Goal: Register for event/course

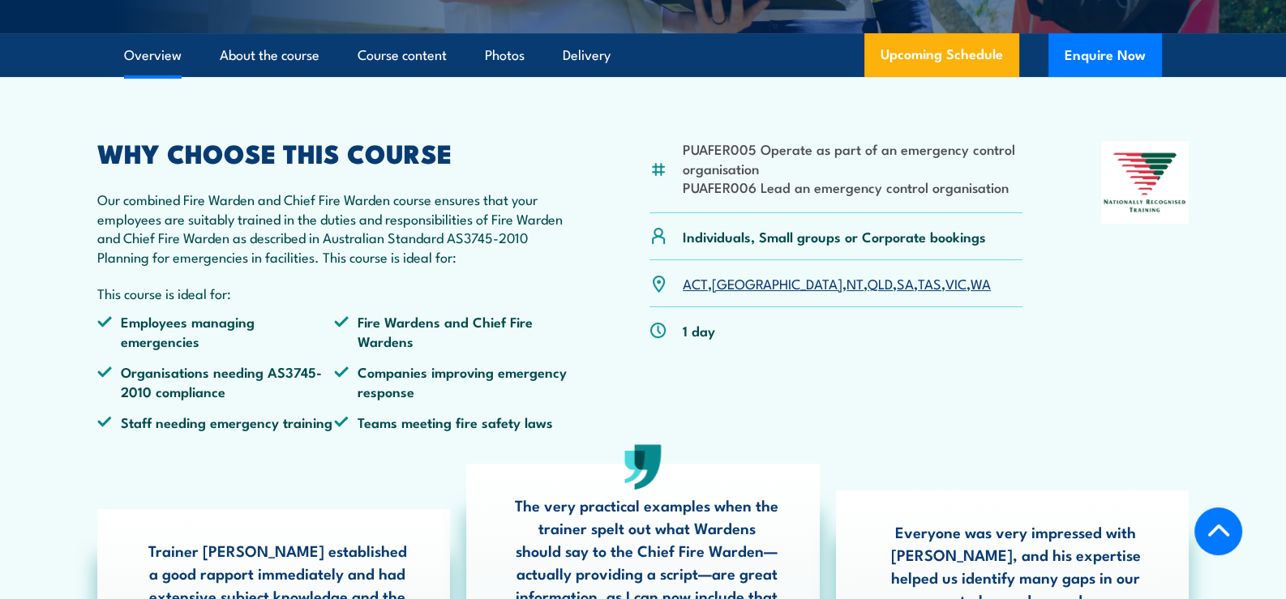
scroll to position [486, 0]
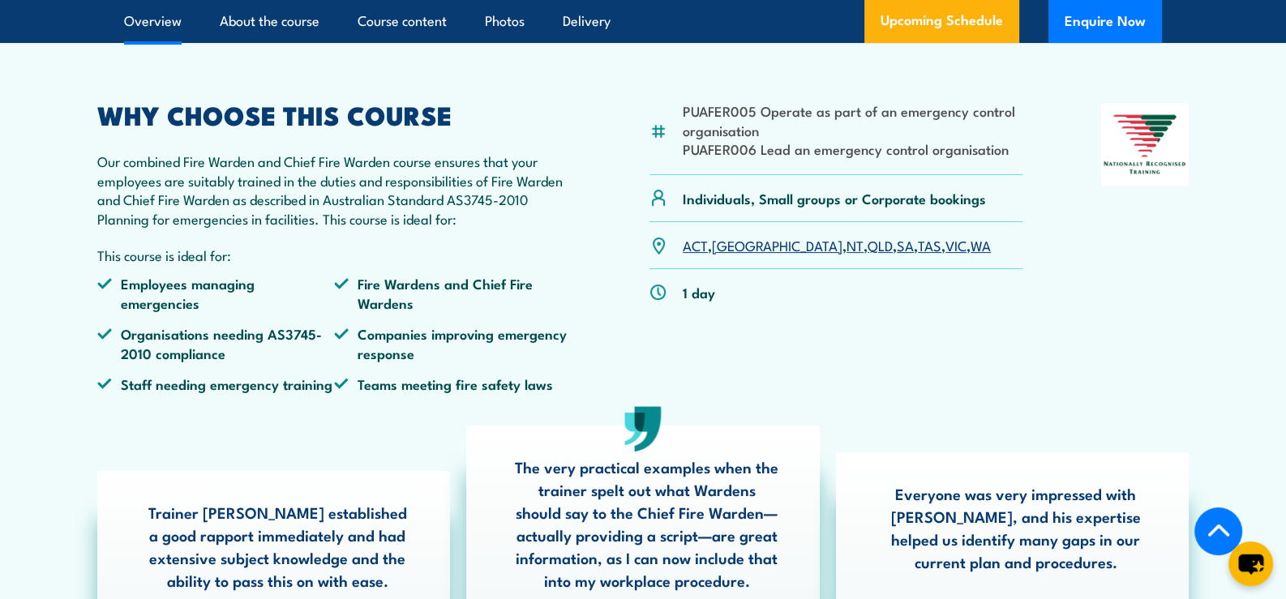
click at [897, 255] on link "SA" at bounding box center [905, 244] width 17 height 19
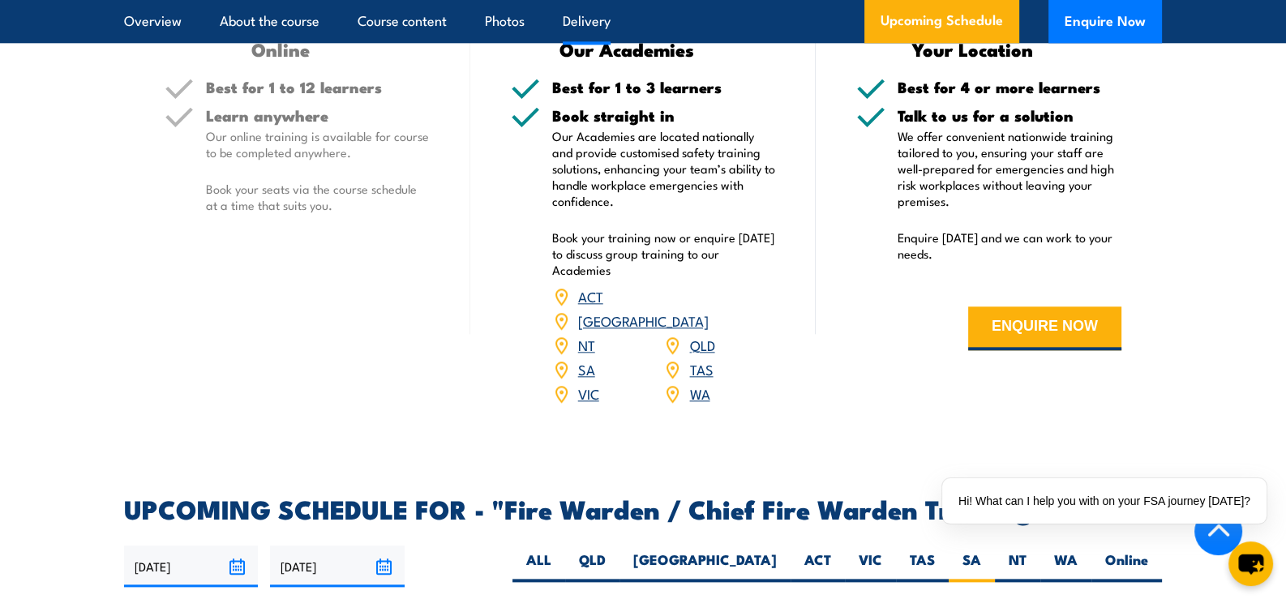
scroll to position [2351, 0]
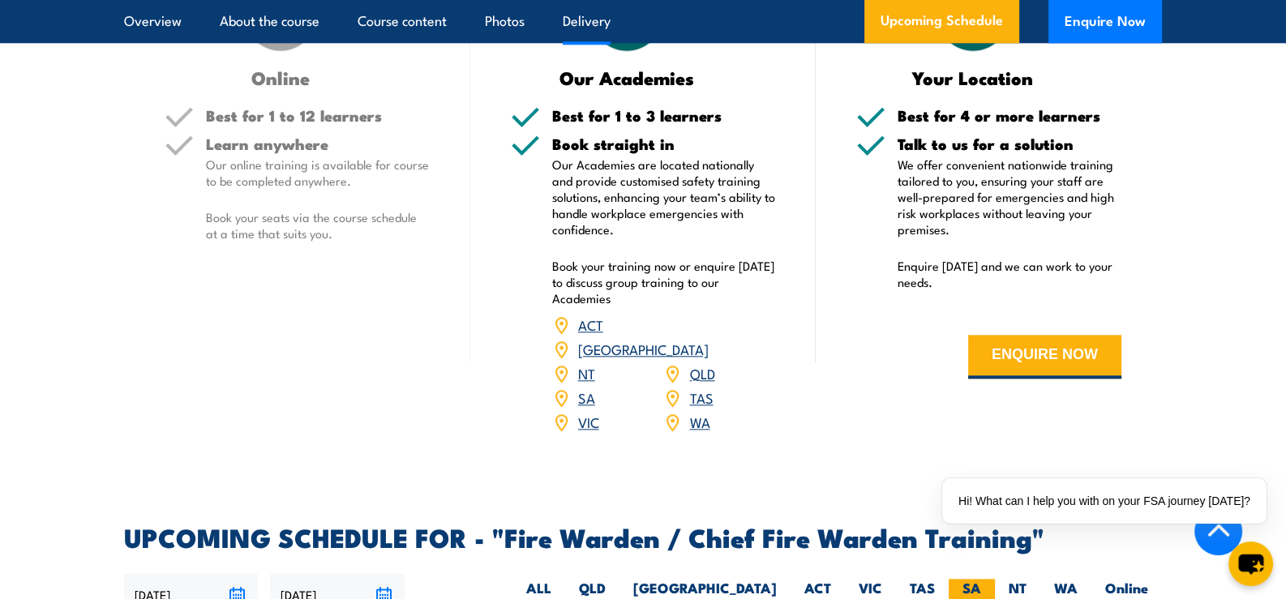
click at [972, 579] on label "SA" at bounding box center [972, 595] width 46 height 32
click at [981, 579] on input "SA" at bounding box center [986, 584] width 11 height 11
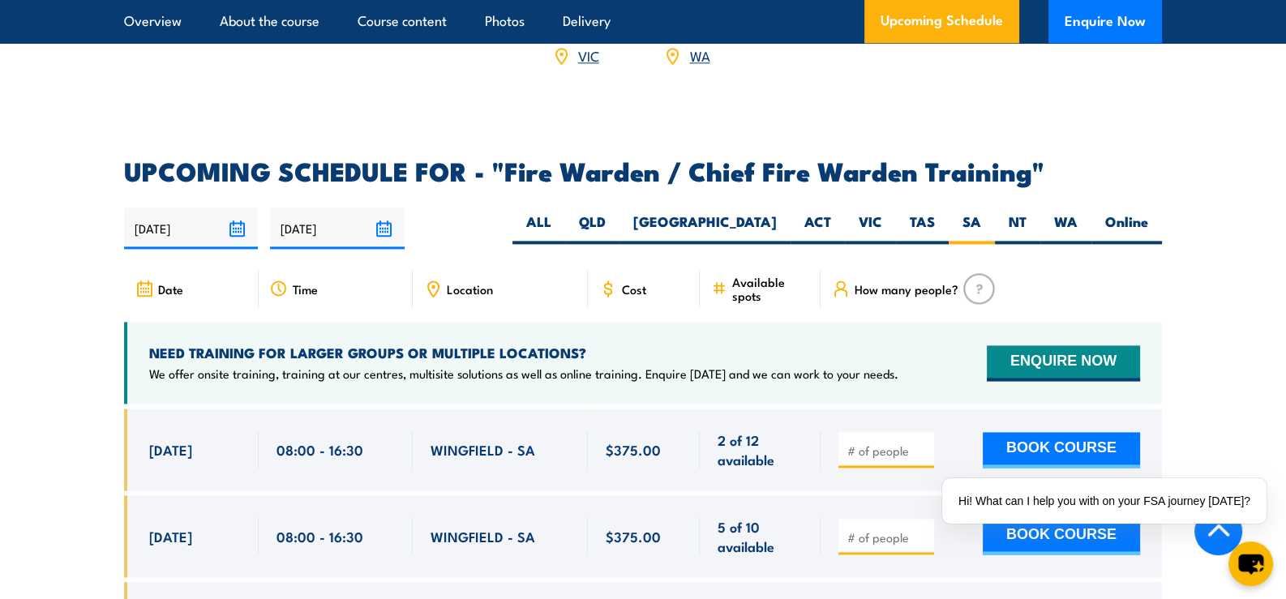
scroll to position [2756, 0]
